Goal: Download file/media

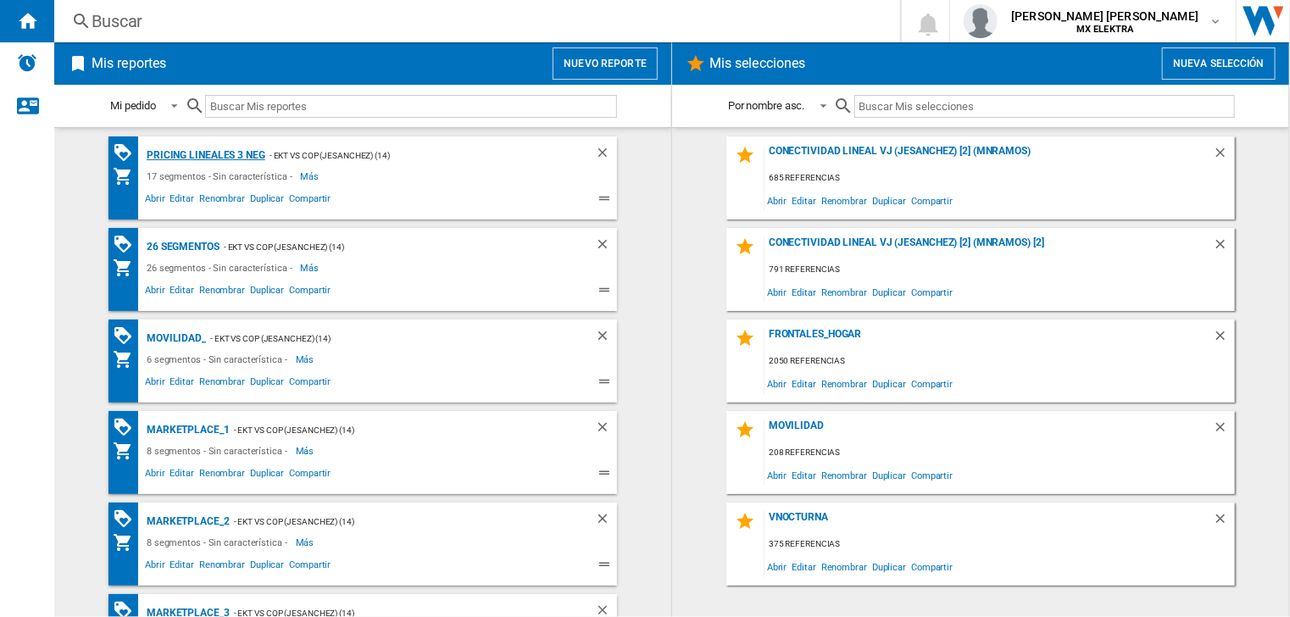
click at [220, 151] on div "Pricing lineales 3 neg" at bounding box center [203, 155] width 123 height 21
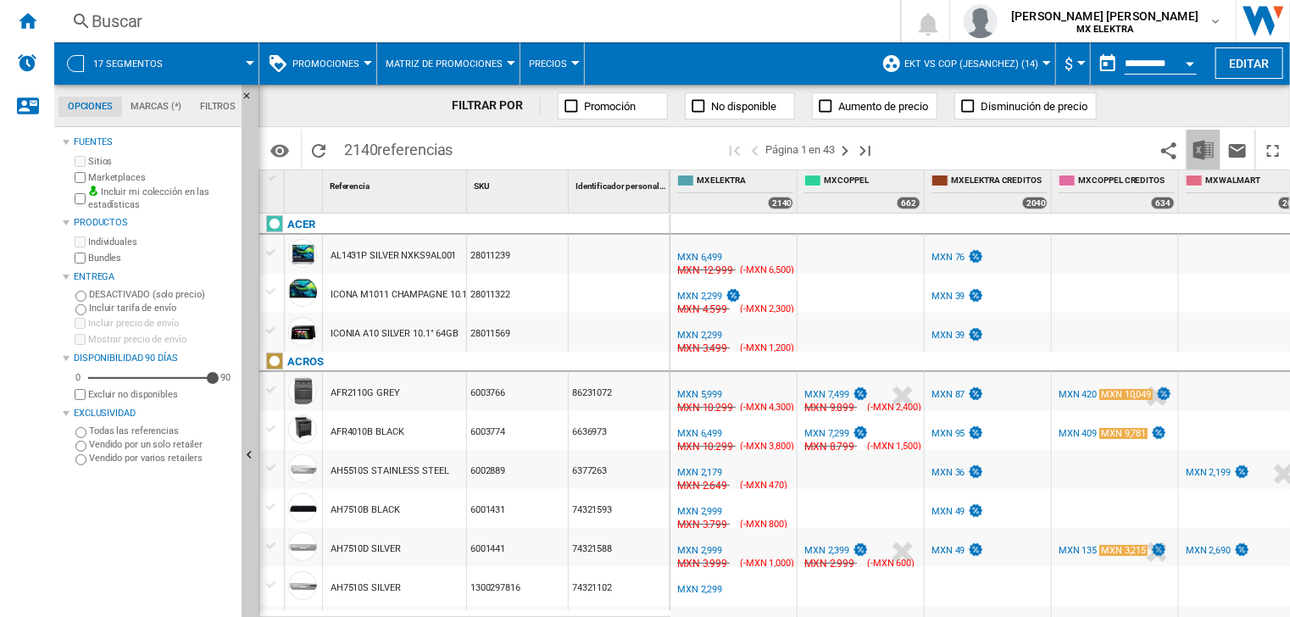
click at [1204, 155] on img "Descargar en Excel" at bounding box center [1203, 150] width 20 height 20
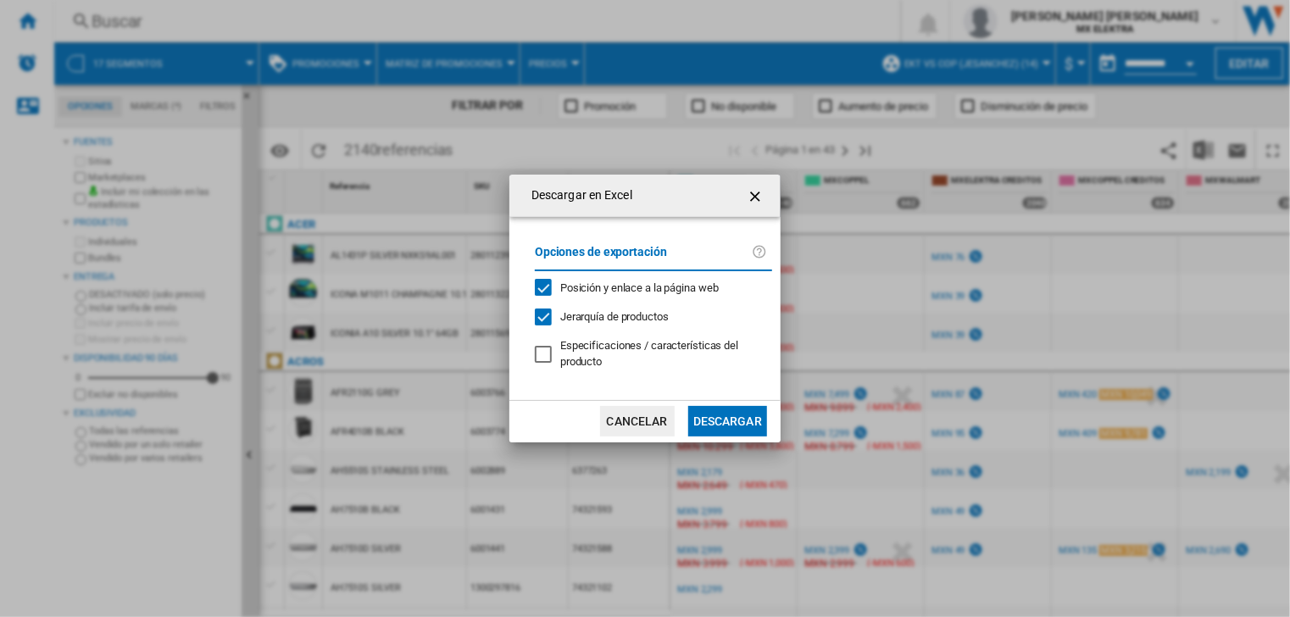
click at [748, 422] on button "Descargar" at bounding box center [727, 421] width 79 height 31
